Goal: Navigation & Orientation: Find specific page/section

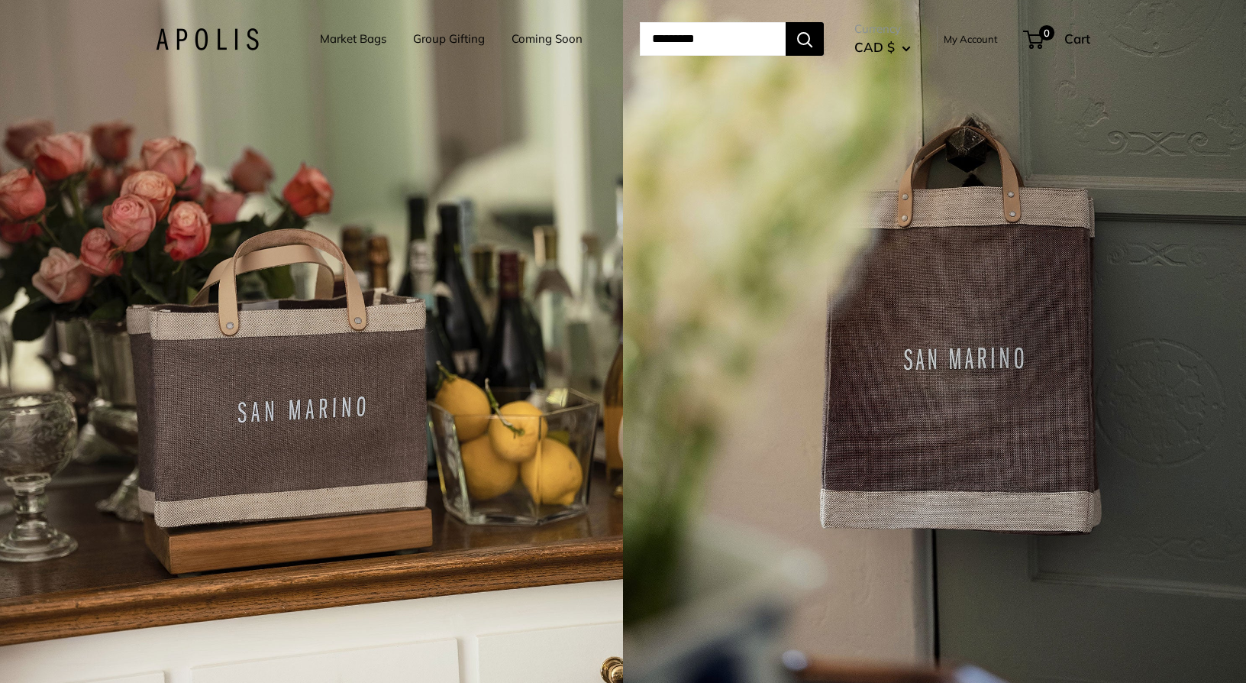
click at [329, 39] on link "Market Bags" at bounding box center [353, 38] width 66 height 21
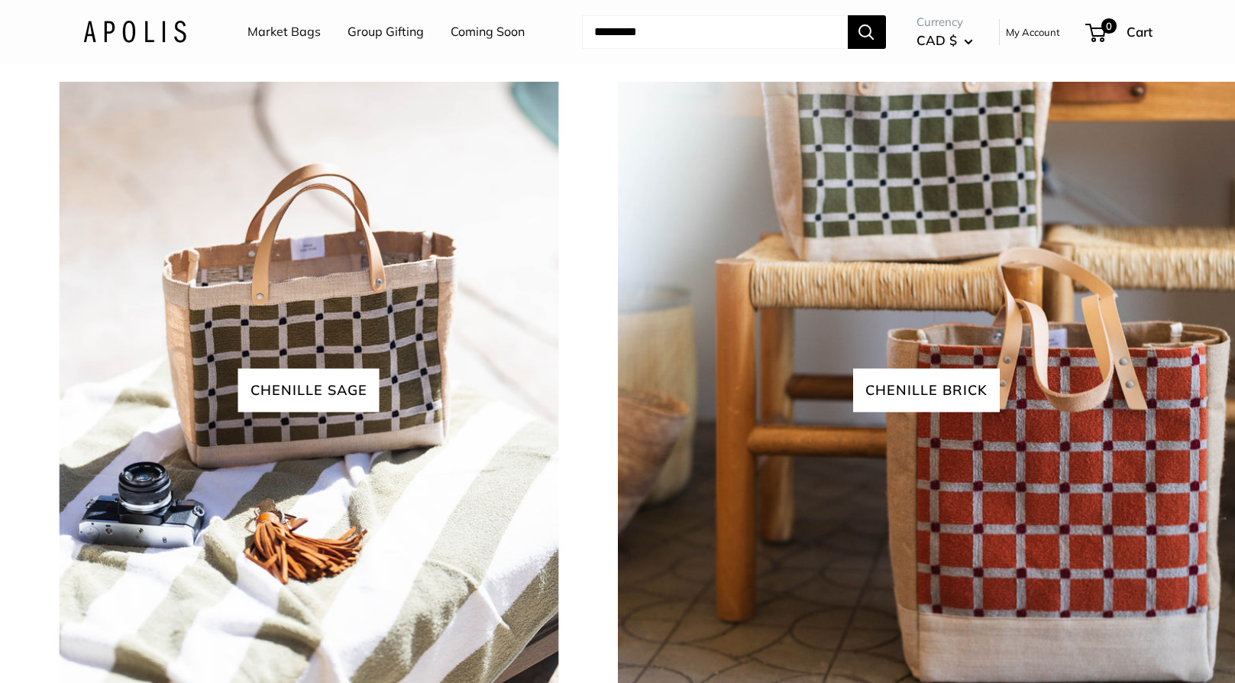
scroll to position [3819, 0]
